Goal: Use online tool/utility: Utilize a website feature to perform a specific function

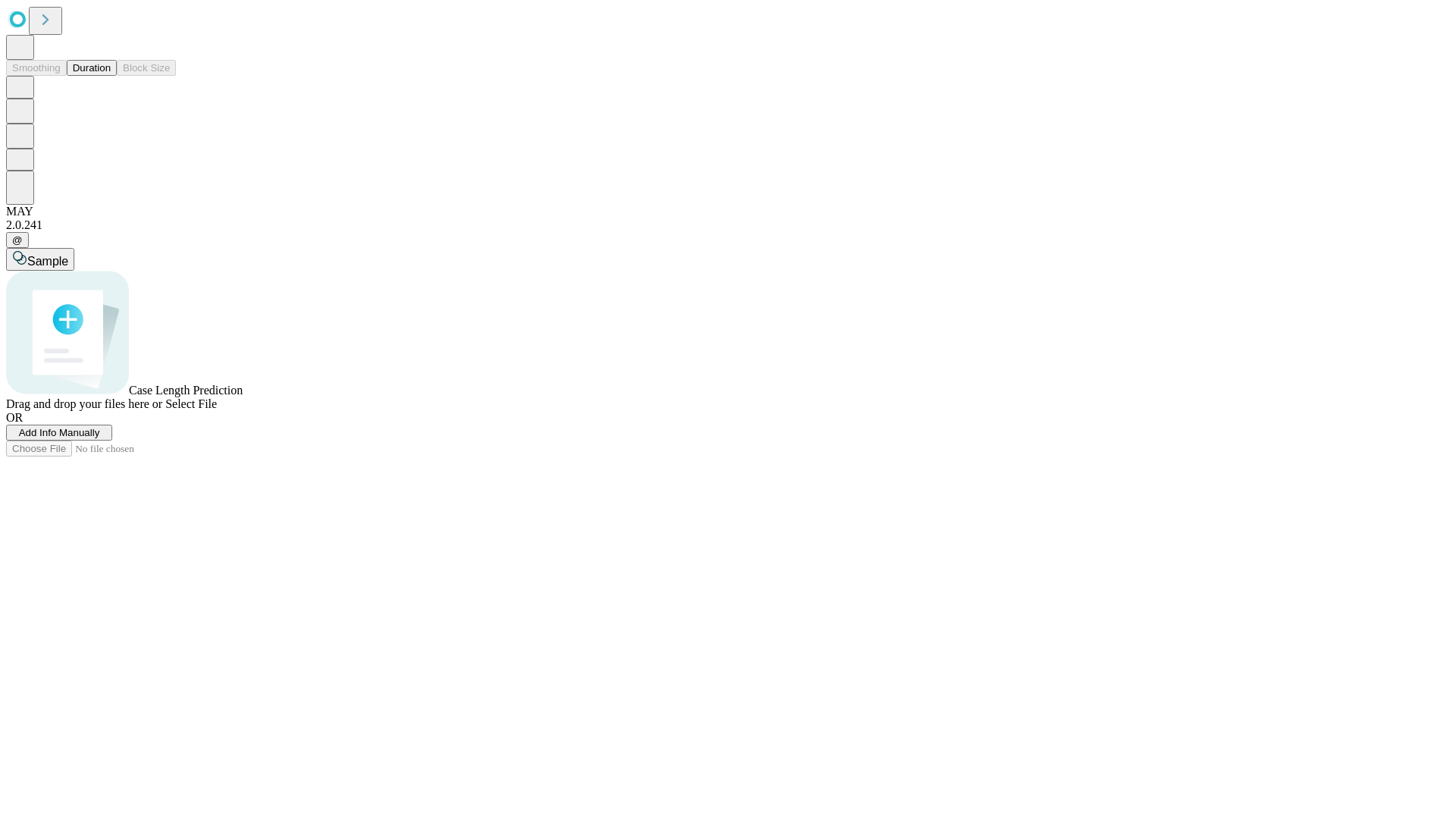
click at [100, 438] on span "Add Info Manually" at bounding box center [59, 432] width 81 height 12
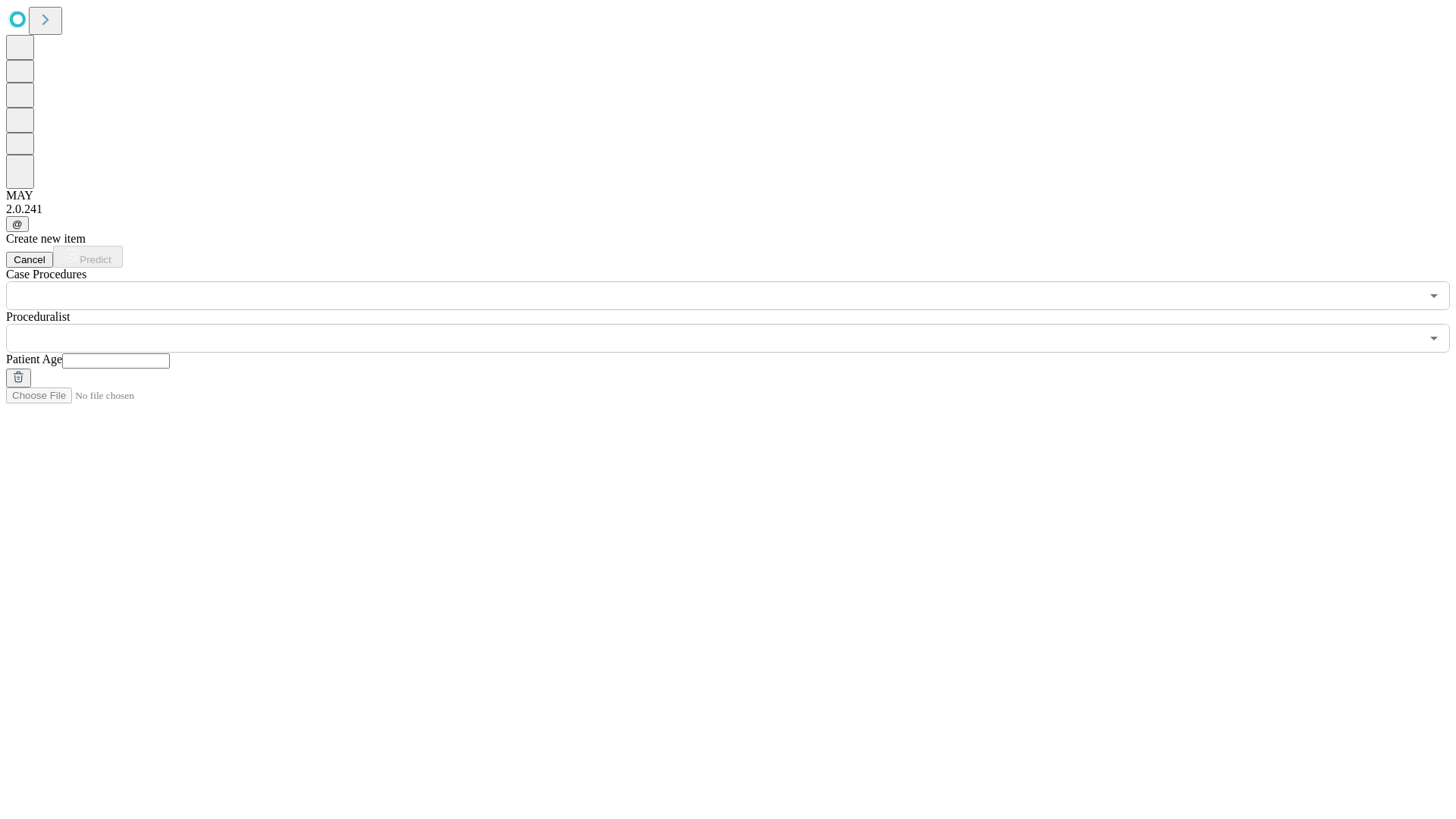
click at [170, 353] on input "text" at bounding box center [116, 360] width 107 height 15
type input "**"
click at [739, 324] on input "text" at bounding box center [714, 338] width 1415 height 29
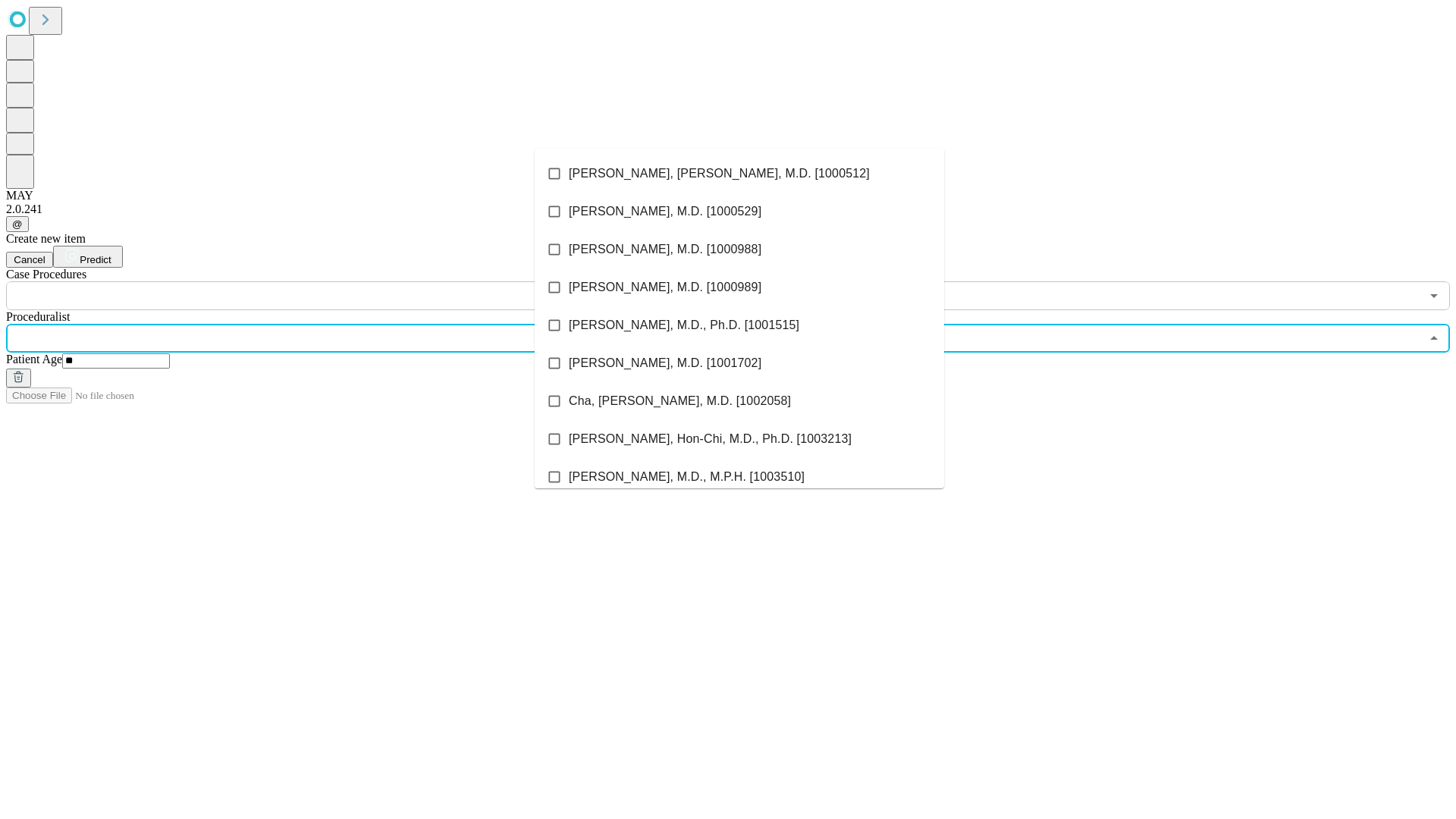
click at [739, 173] on li "[PERSON_NAME], [PERSON_NAME], M.D. [1000512]" at bounding box center [739, 173] width 409 height 38
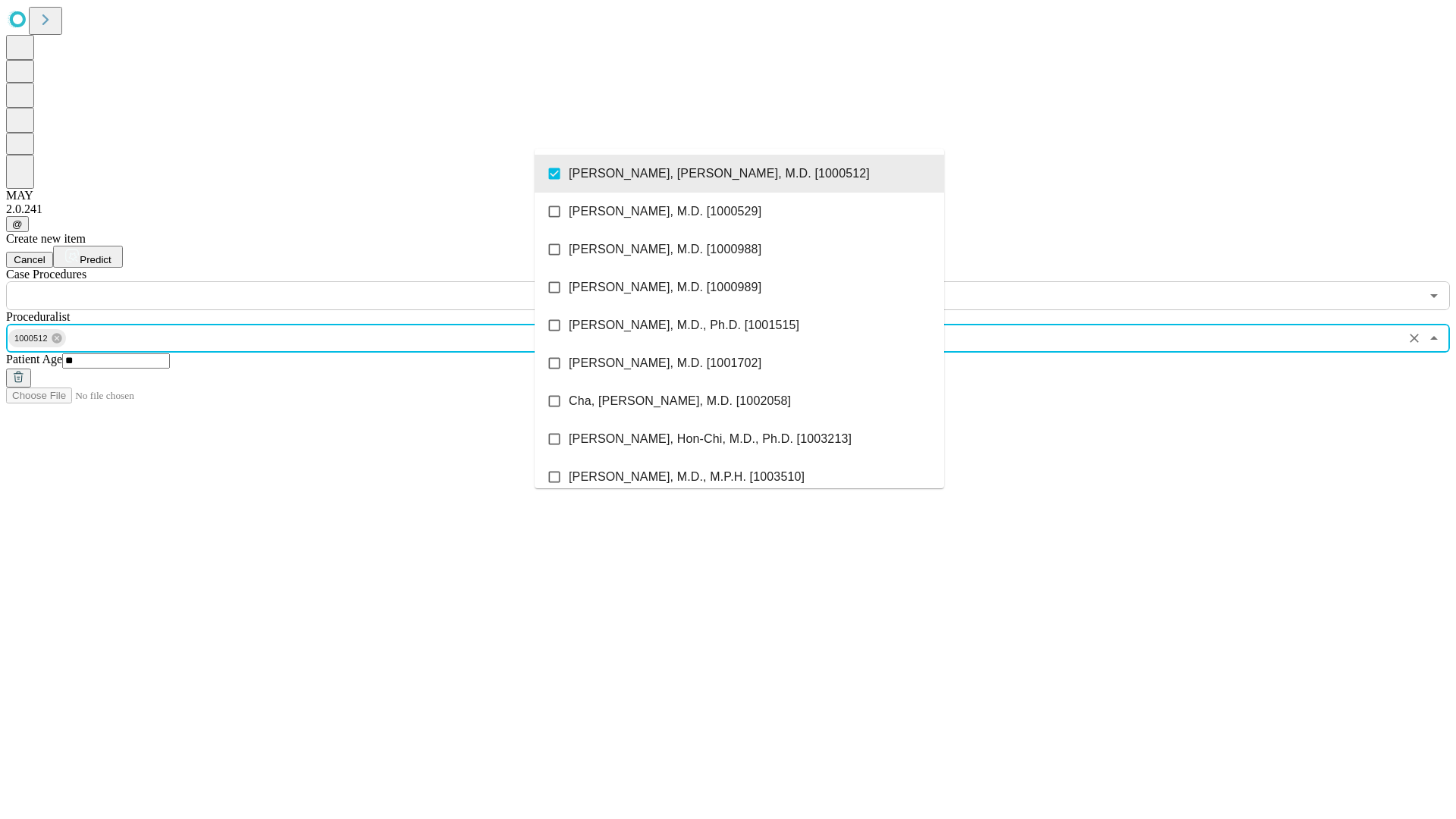
click at [318, 282] on input "text" at bounding box center [714, 296] width 1415 height 29
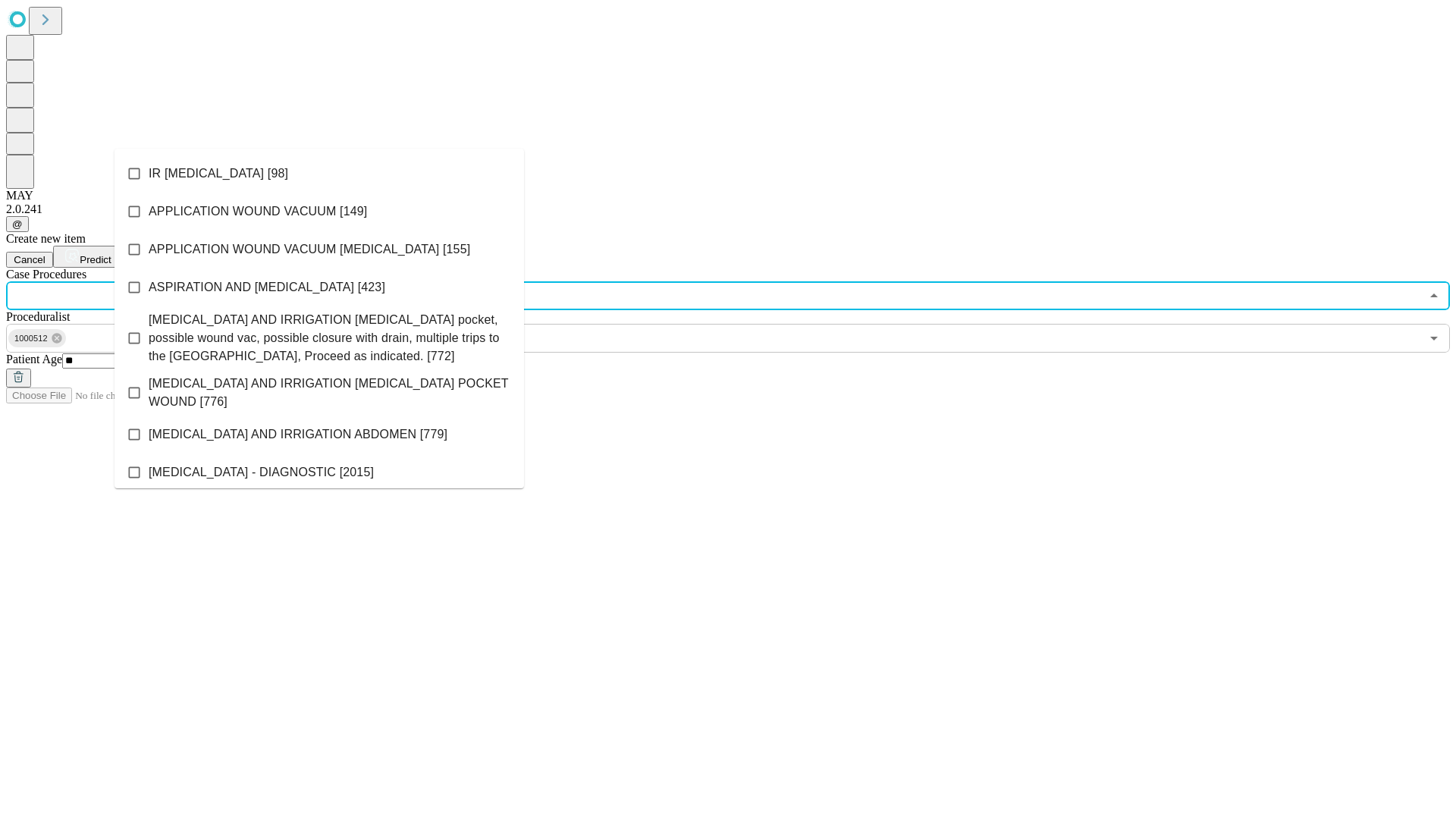
click at [319, 173] on li "IR [MEDICAL_DATA] [98]" at bounding box center [319, 173] width 409 height 38
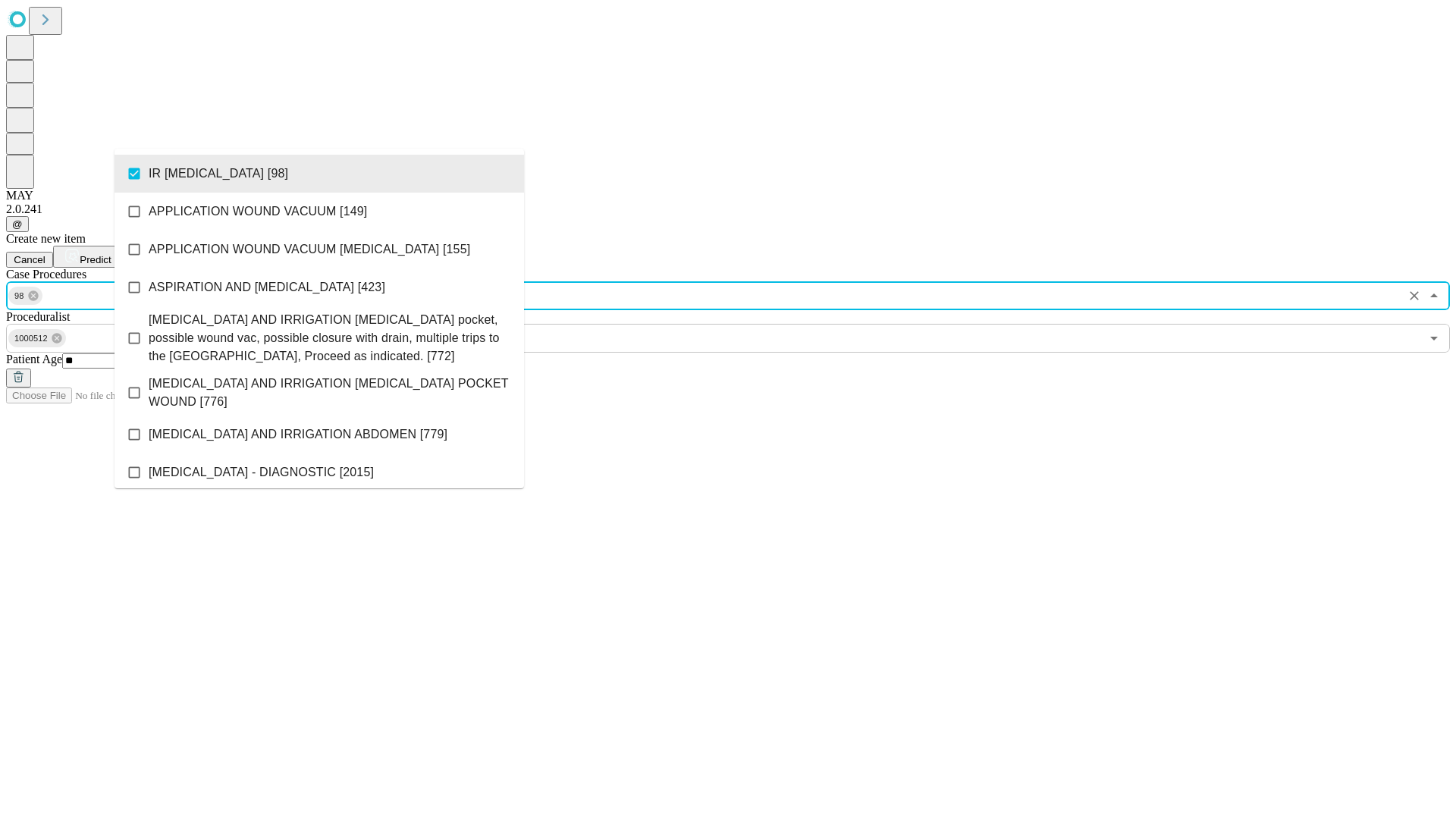
click at [111, 254] on span "Predict" at bounding box center [95, 260] width 31 height 12
